Goal: Task Accomplishment & Management: Manage account settings

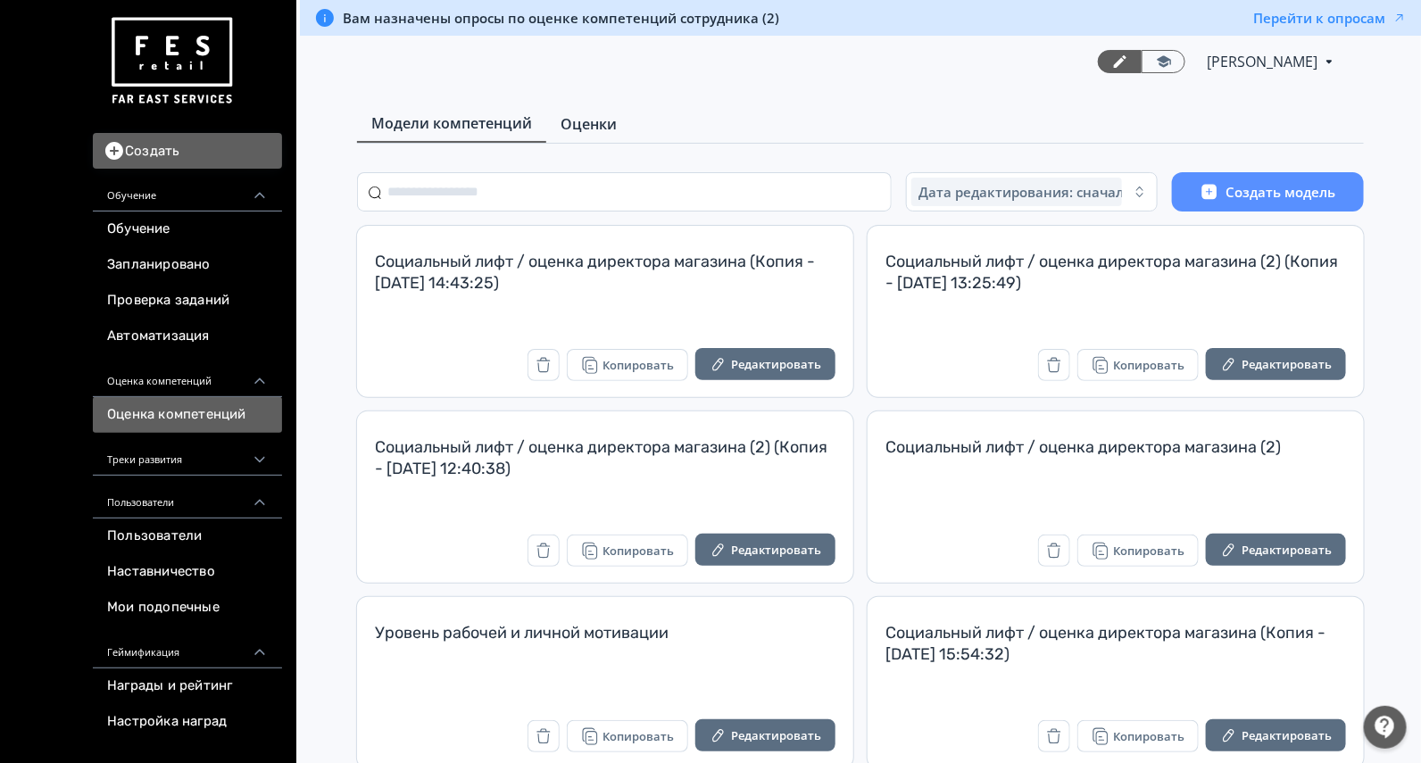
click at [589, 131] on span "Оценки" at bounding box center [589, 123] width 56 height 21
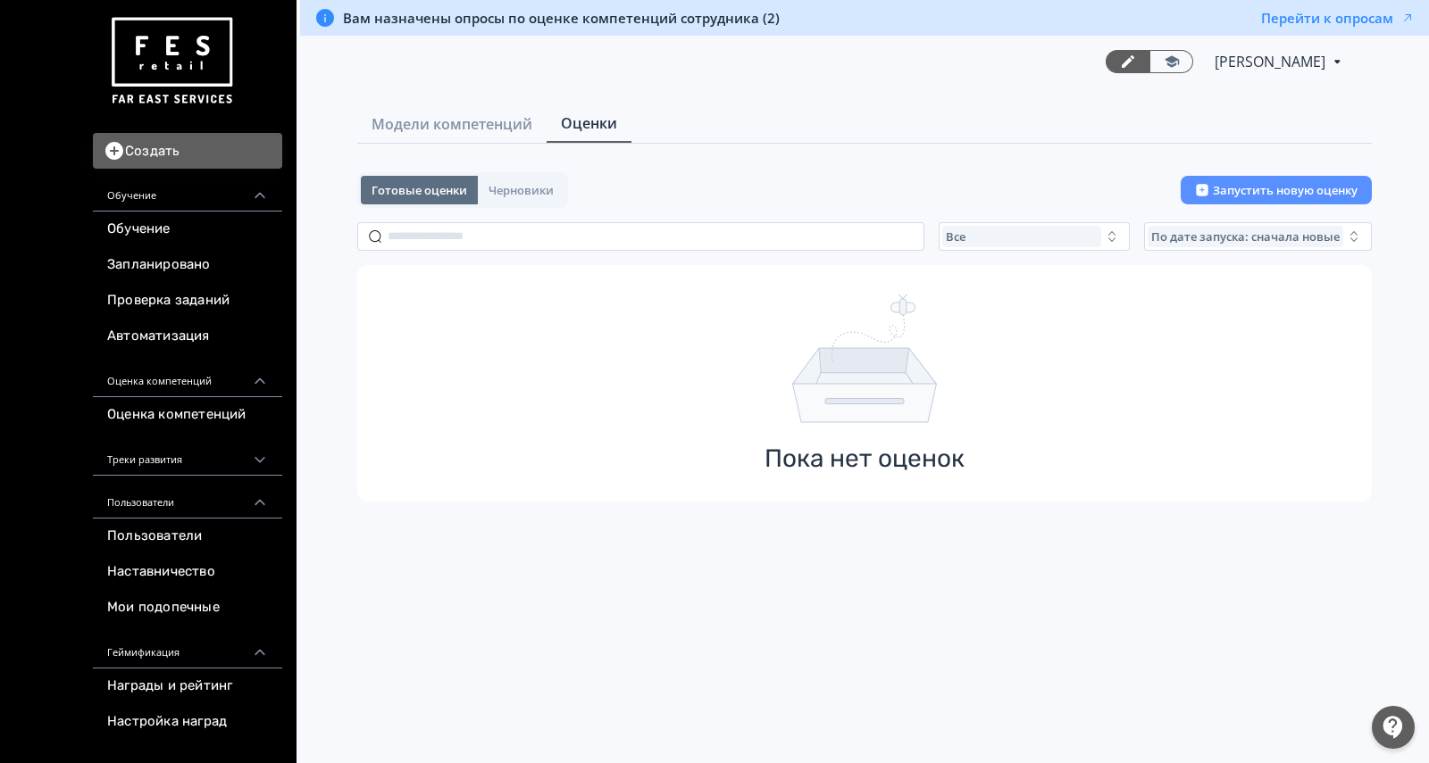
click at [479, 253] on div "Готовые оценки Черновики Запустить новую оценку Все По дате запуска: сначала но…" at bounding box center [864, 336] width 1014 height 329
click at [479, 242] on input "text" at bounding box center [640, 236] width 567 height 29
paste input "**********"
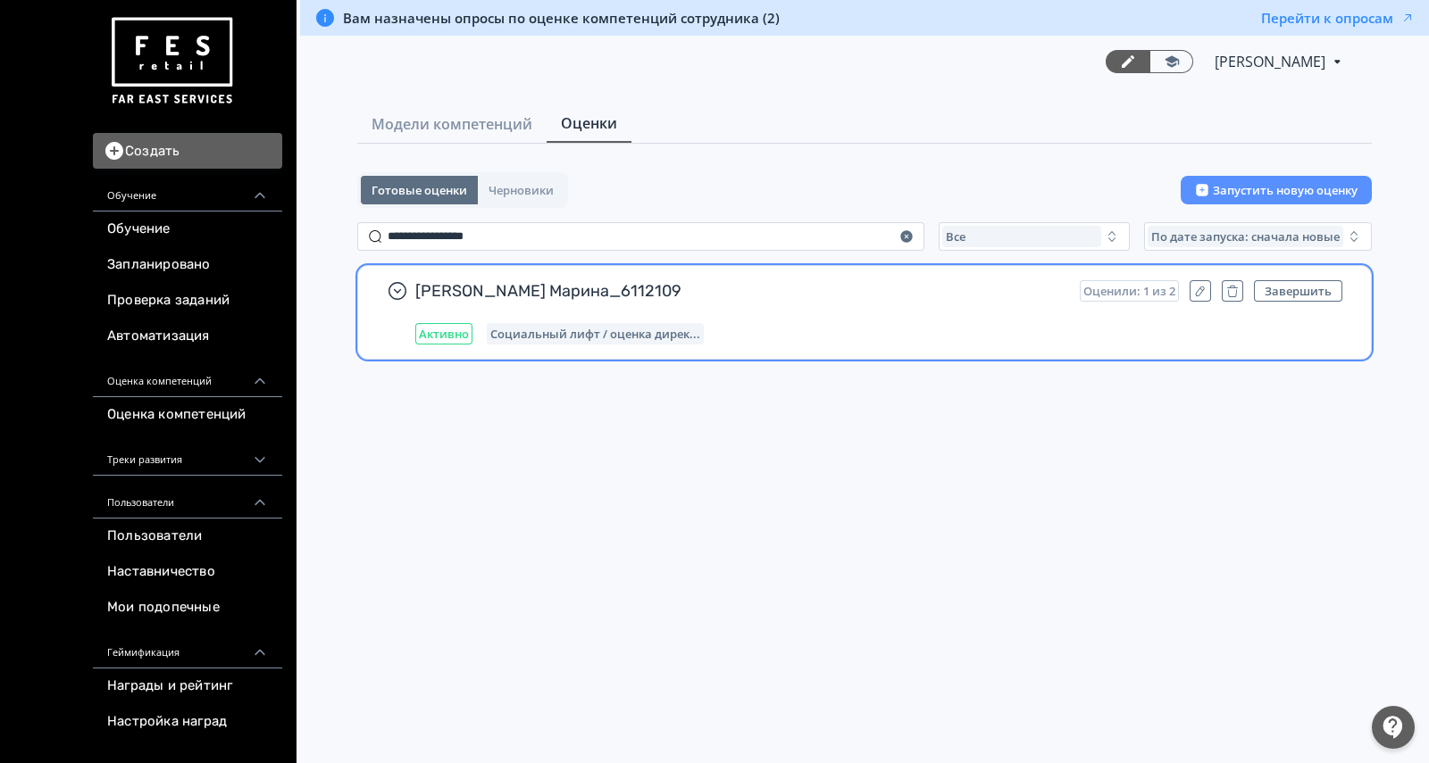
click at [1010, 312] on div "[PERSON_NAME] Марина_6112109 Оценили: 1 из 2 Завершить Активно Социальный лифт …" at bounding box center [878, 312] width 927 height 64
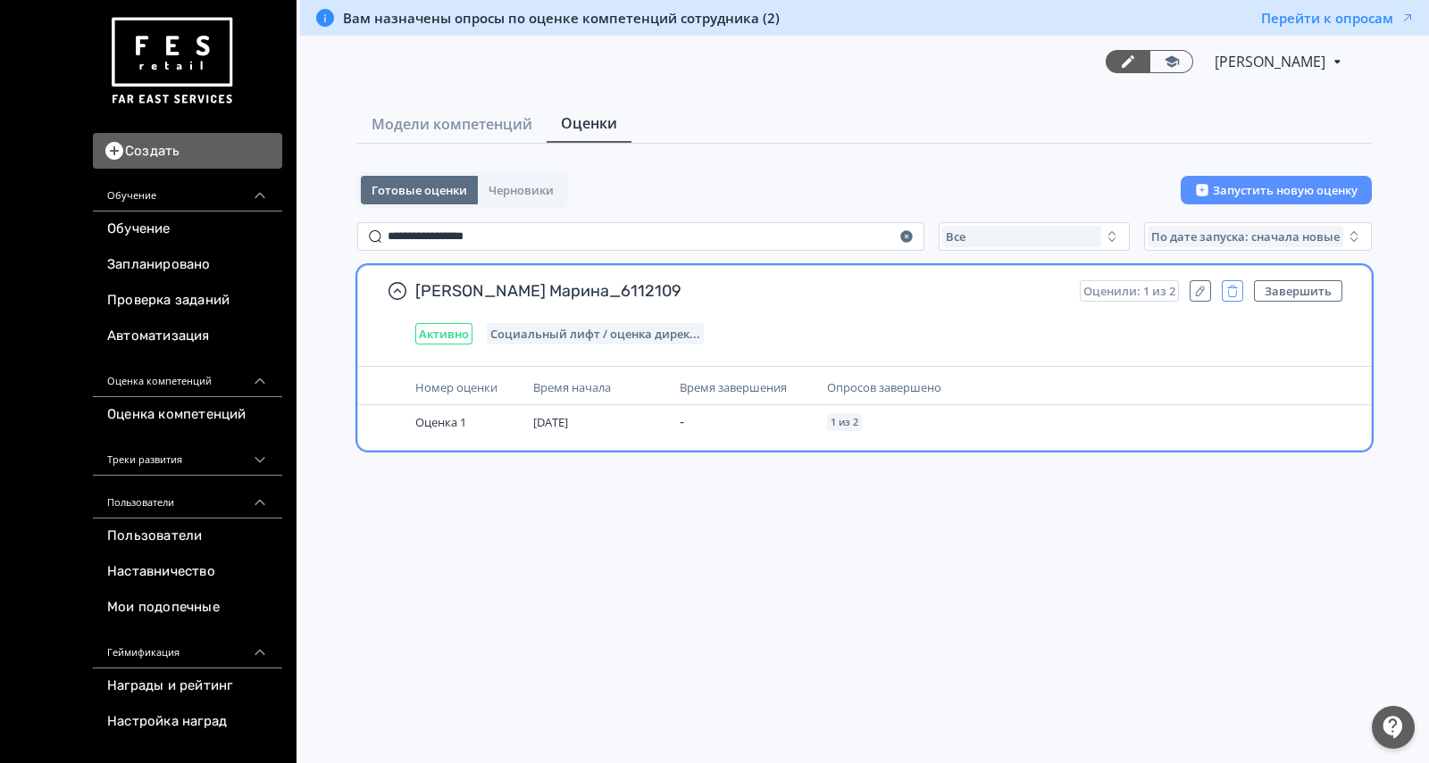
click at [1236, 298] on button "button" at bounding box center [1231, 290] width 21 height 21
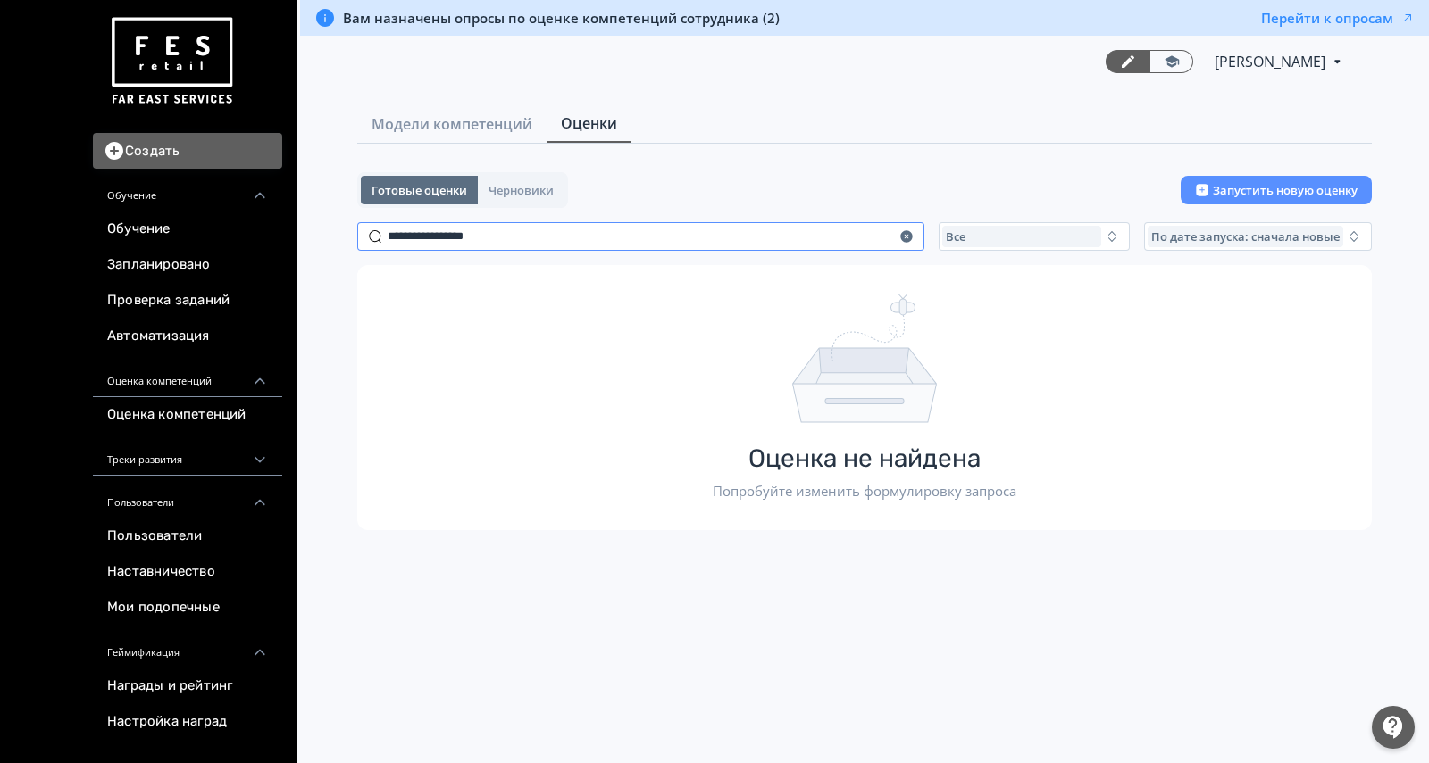
click at [687, 236] on input "**********" at bounding box center [640, 236] width 567 height 29
type input "*"
click at [1012, 231] on div "Все" at bounding box center [1021, 236] width 159 height 21
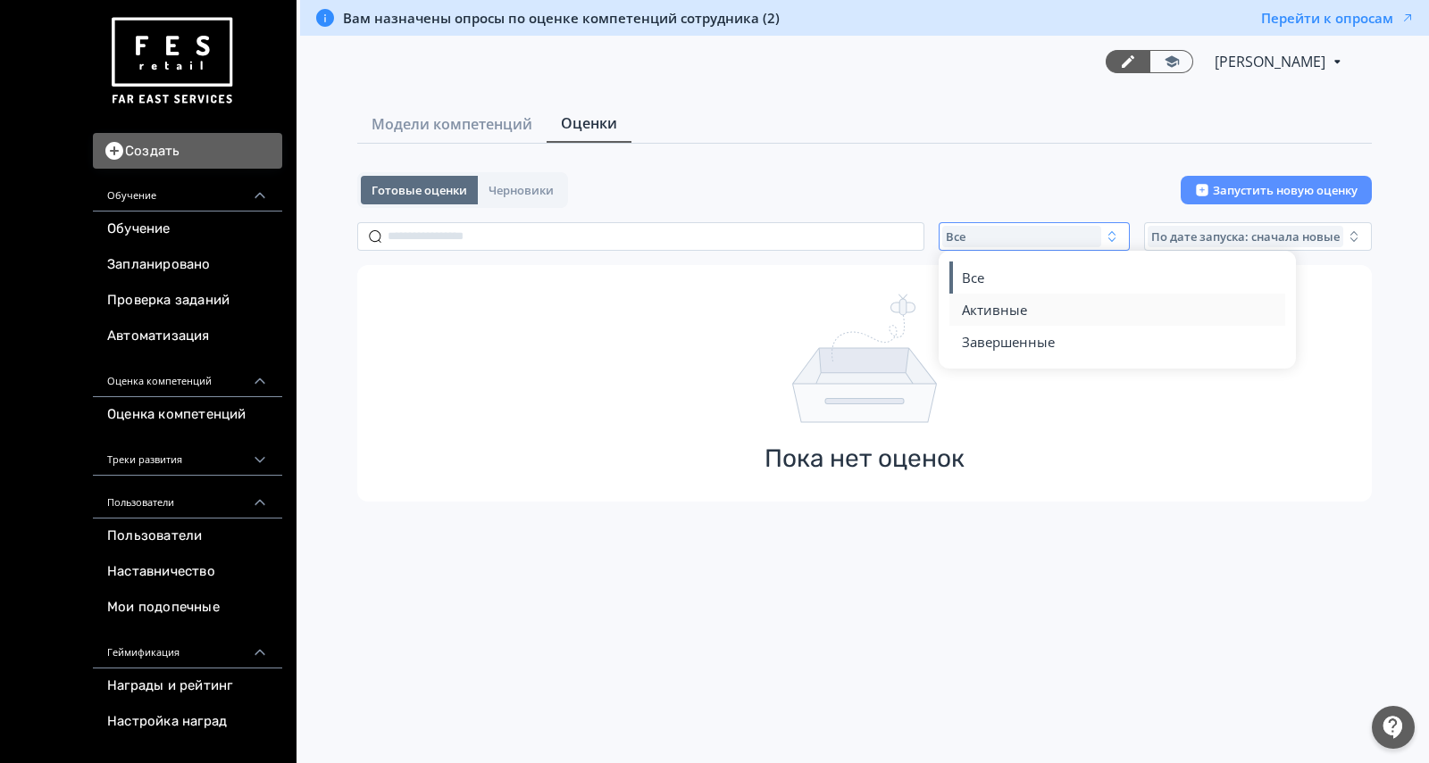
click at [1012, 304] on span "Активные" at bounding box center [994, 310] width 65 height 18
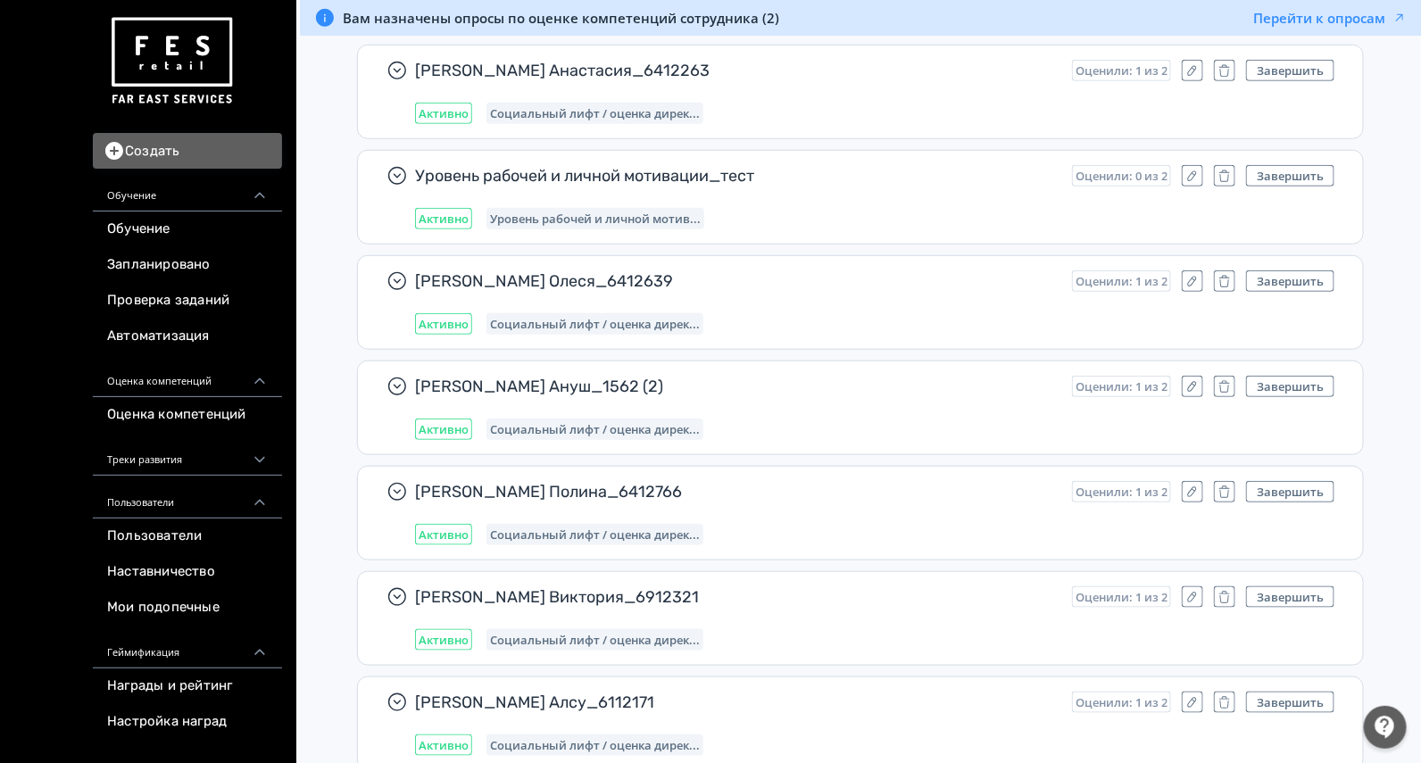
scroll to position [3267, 0]
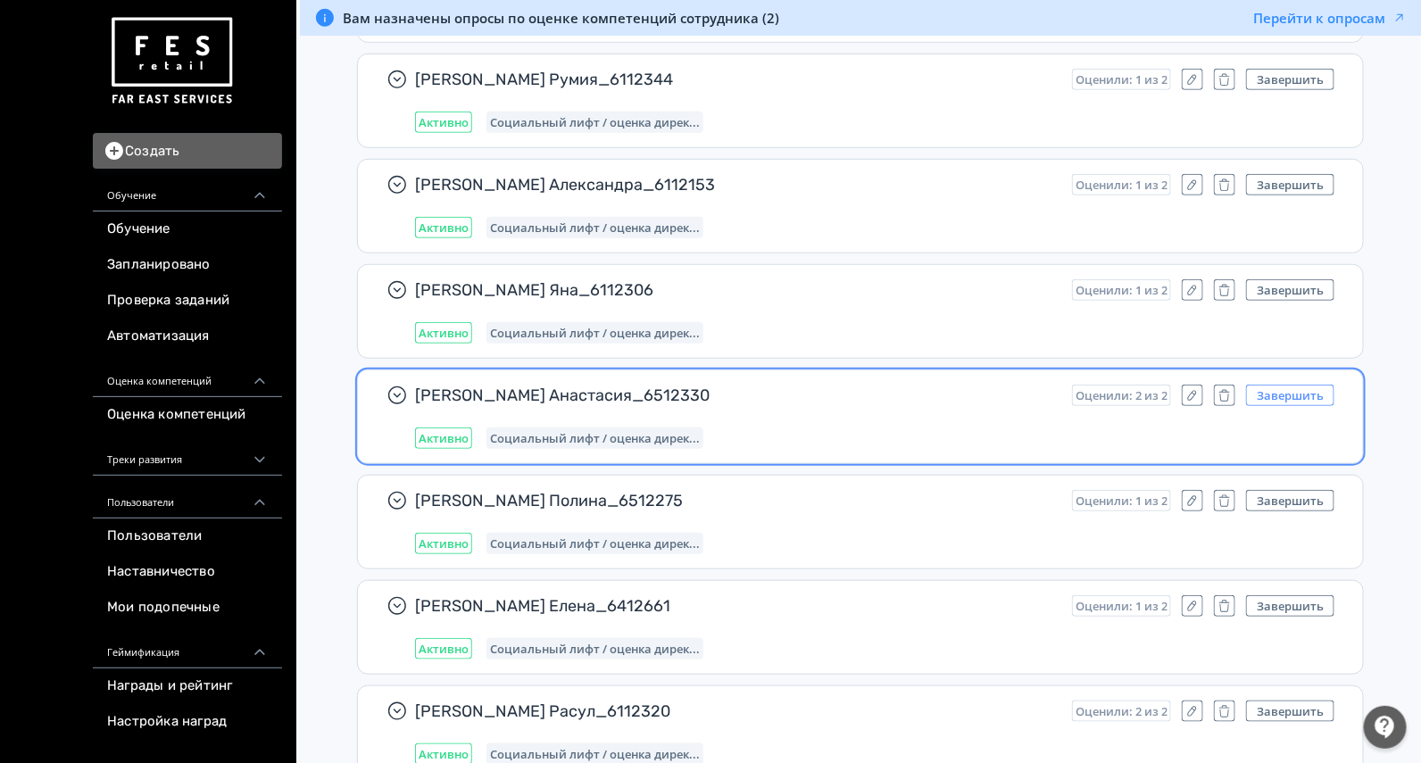
click at [1261, 385] on button "Завершить" at bounding box center [1290, 395] width 88 height 21
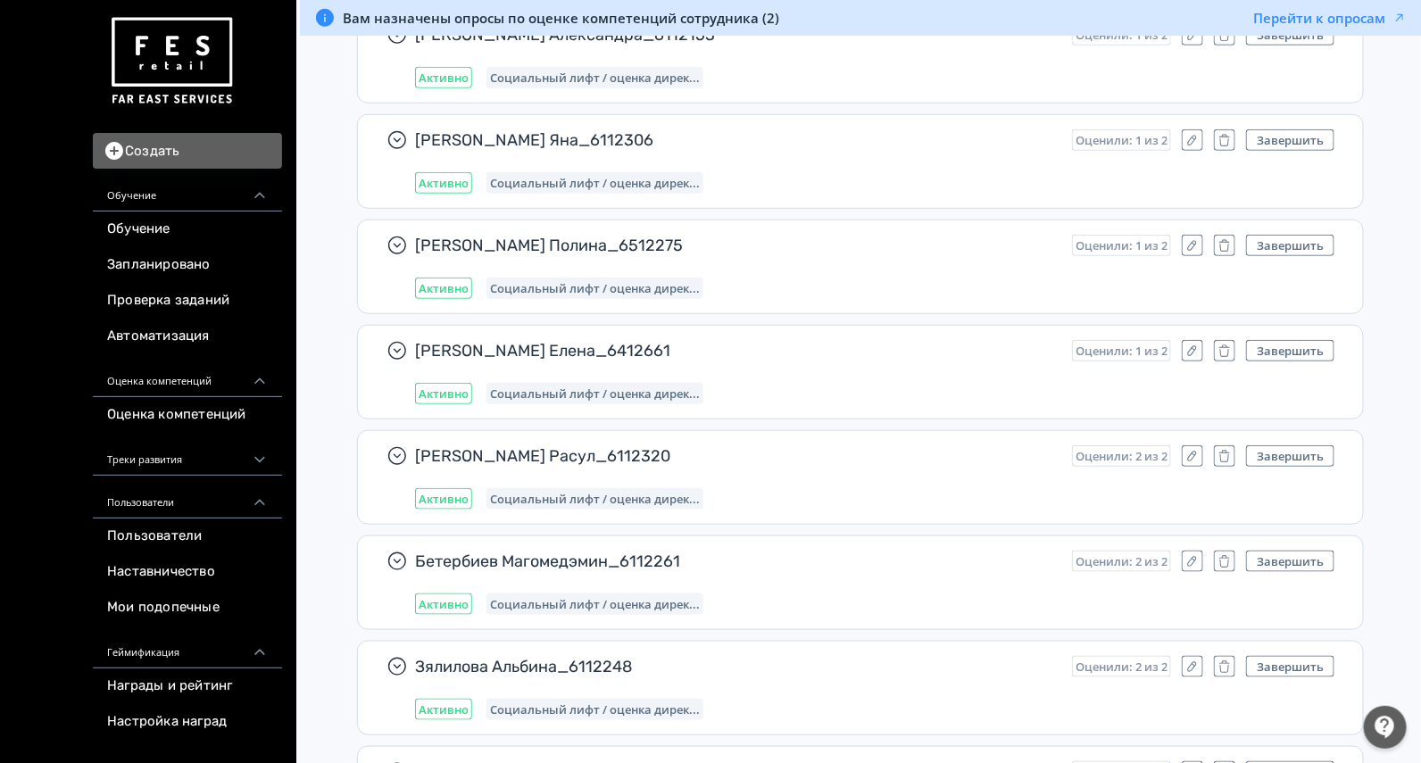
scroll to position [3490, 0]
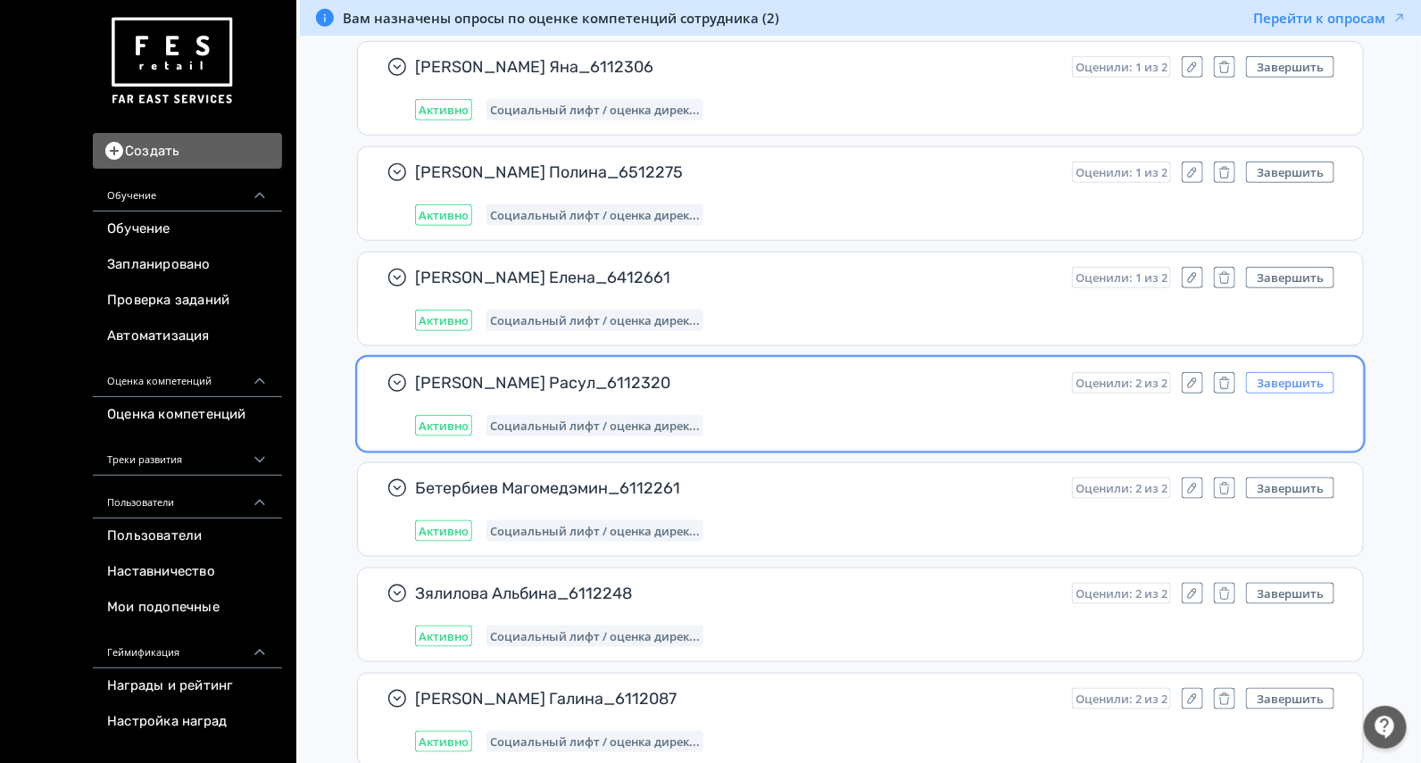
click at [1310, 372] on button "Завершить" at bounding box center [1290, 382] width 88 height 21
click at [1296, 372] on button "Завершить" at bounding box center [1290, 382] width 88 height 21
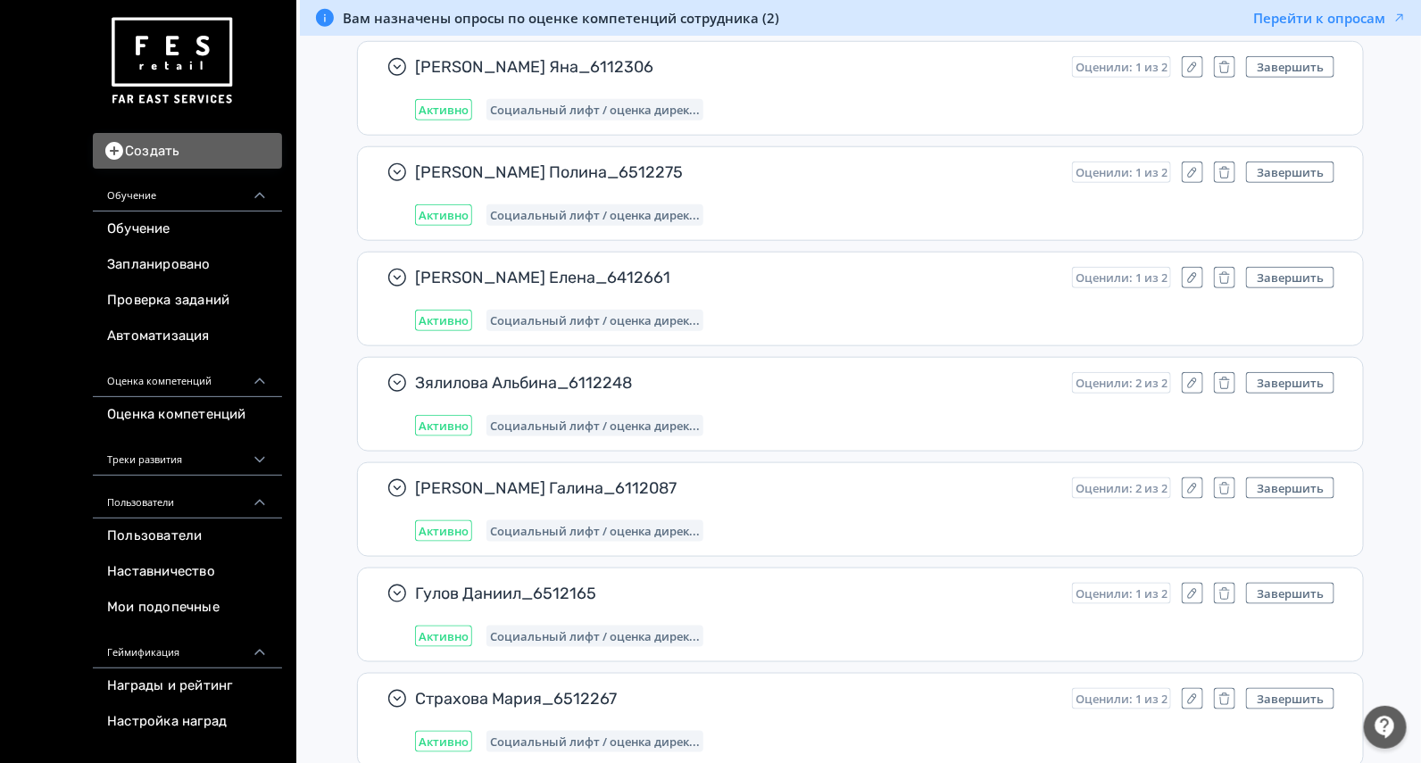
click at [1296, 372] on button "Завершить" at bounding box center [1290, 382] width 88 height 21
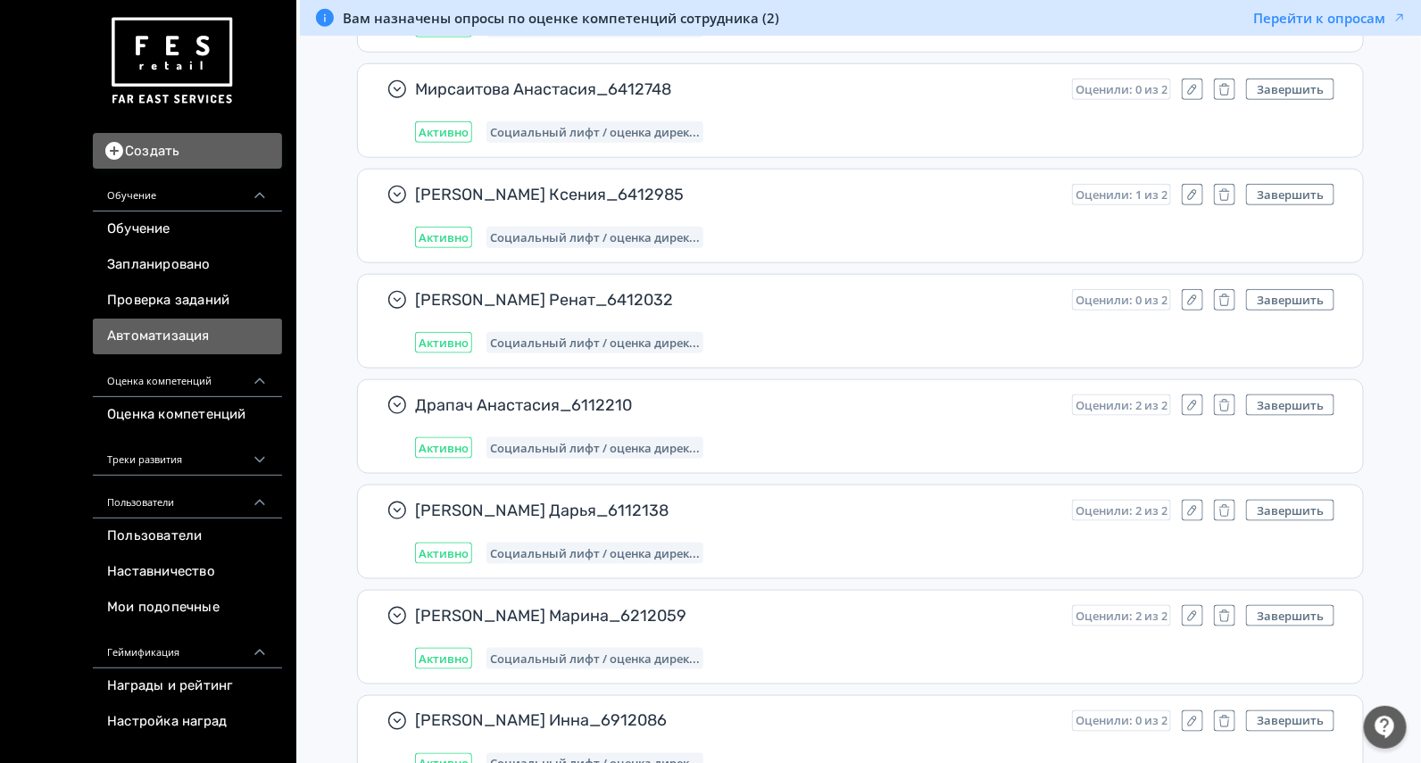
scroll to position [111, 0]
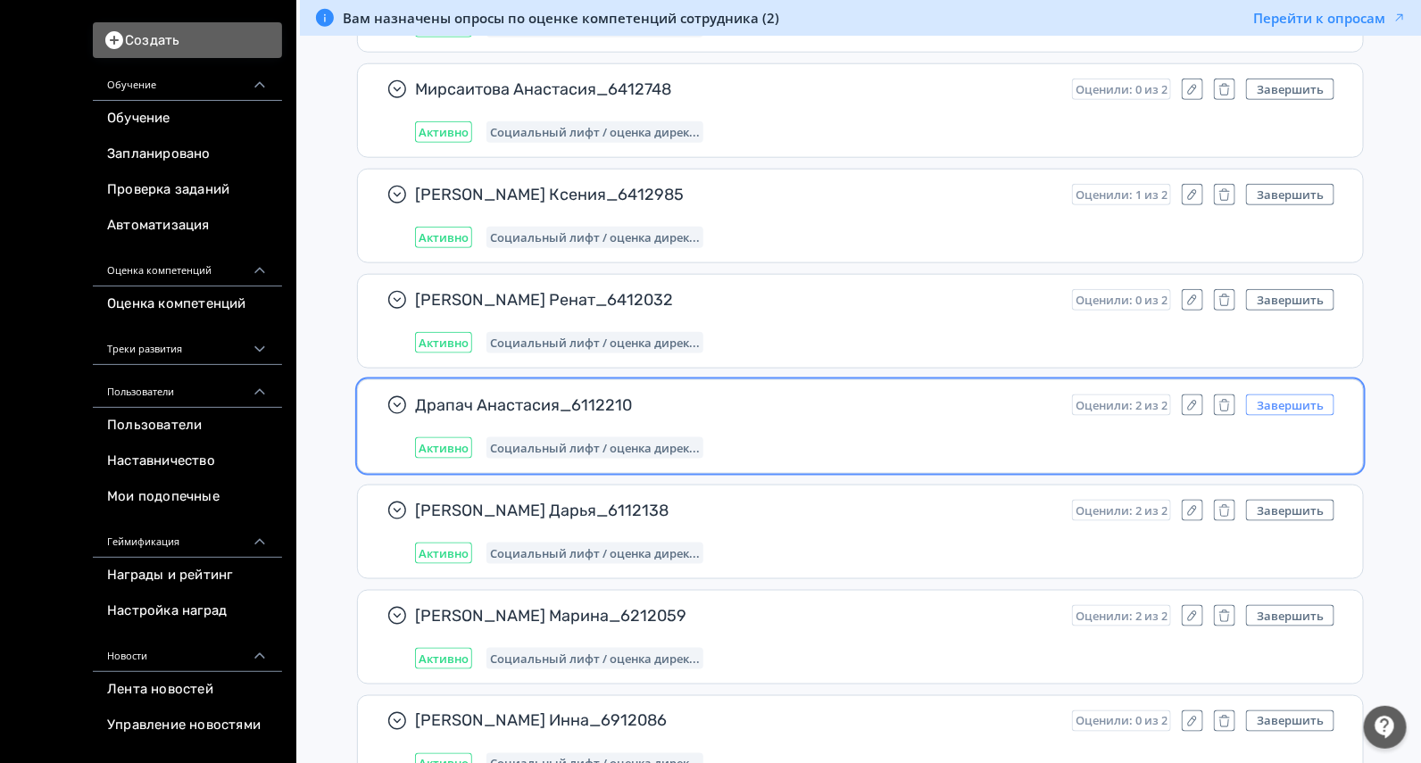
click at [1308, 395] on button "Завершить" at bounding box center [1290, 405] width 88 height 21
click at [1299, 395] on button "Завершить" at bounding box center [1290, 405] width 88 height 21
click at [1264, 395] on button "Завершить" at bounding box center [1290, 405] width 88 height 21
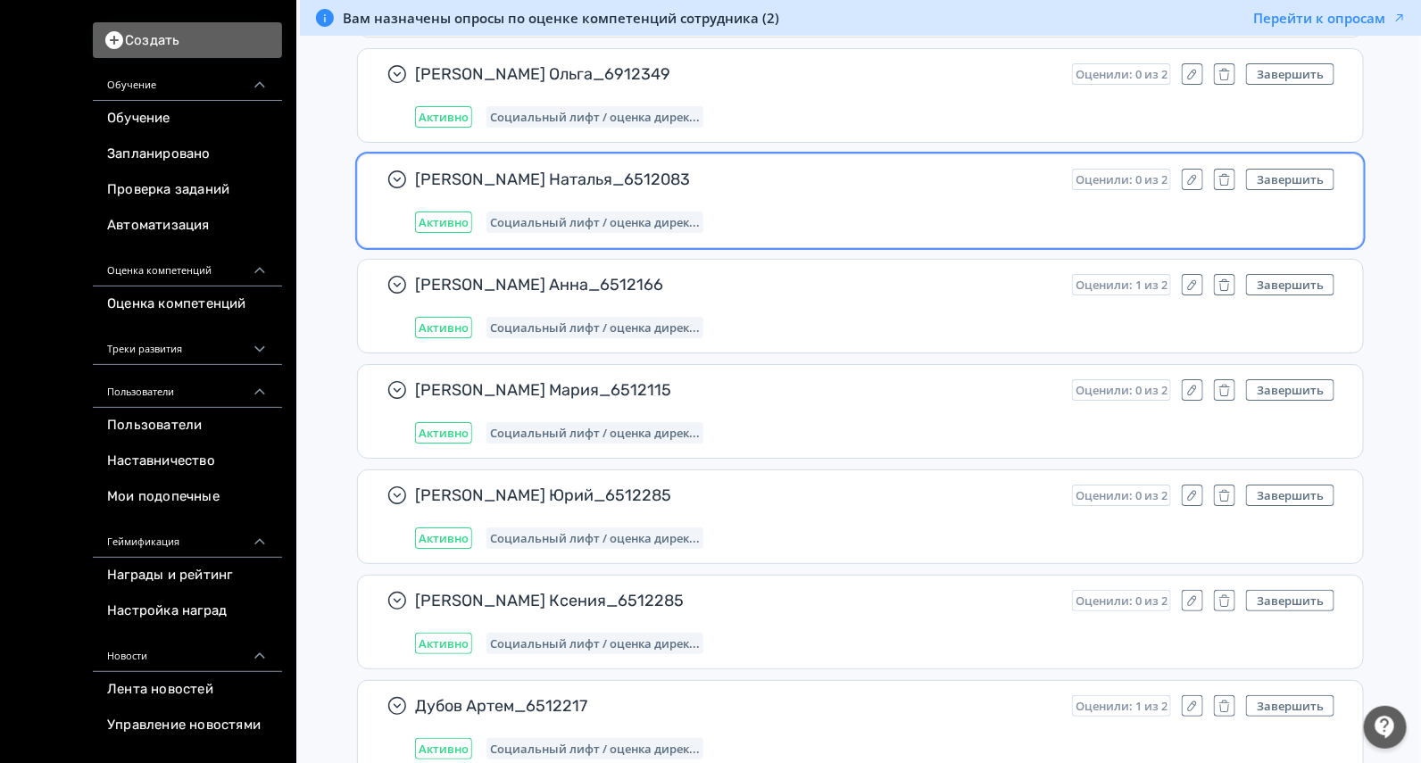
scroll to position [537, 0]
